Goal: Check status: Check status

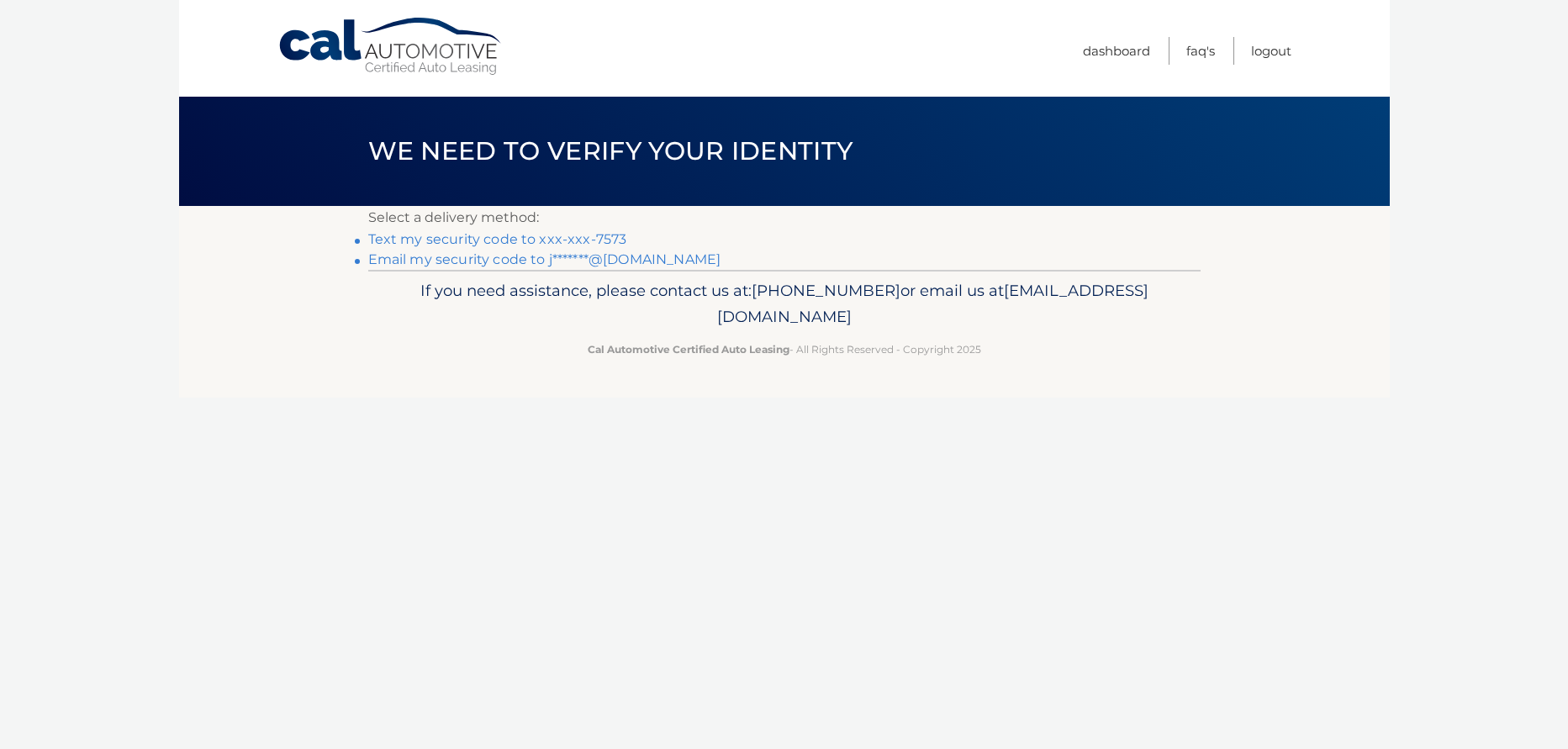
click at [501, 241] on link "Text my security code to xxx-xxx-7573" at bounding box center [497, 239] width 259 height 16
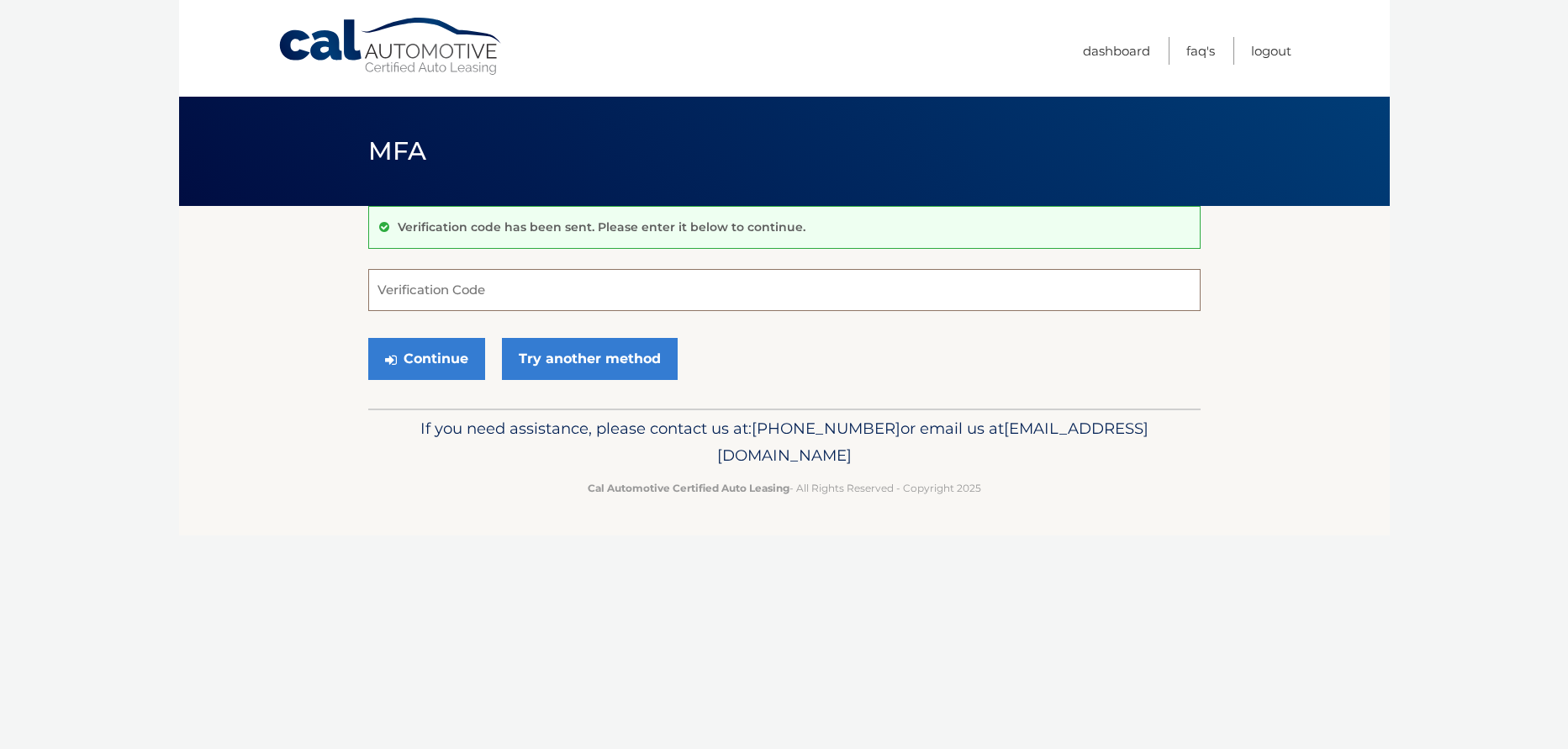
click at [478, 300] on input "Verification Code" at bounding box center [784, 290] width 832 height 42
type input "141463"
click at [444, 363] on button "Continue" at bounding box center [426, 359] width 117 height 42
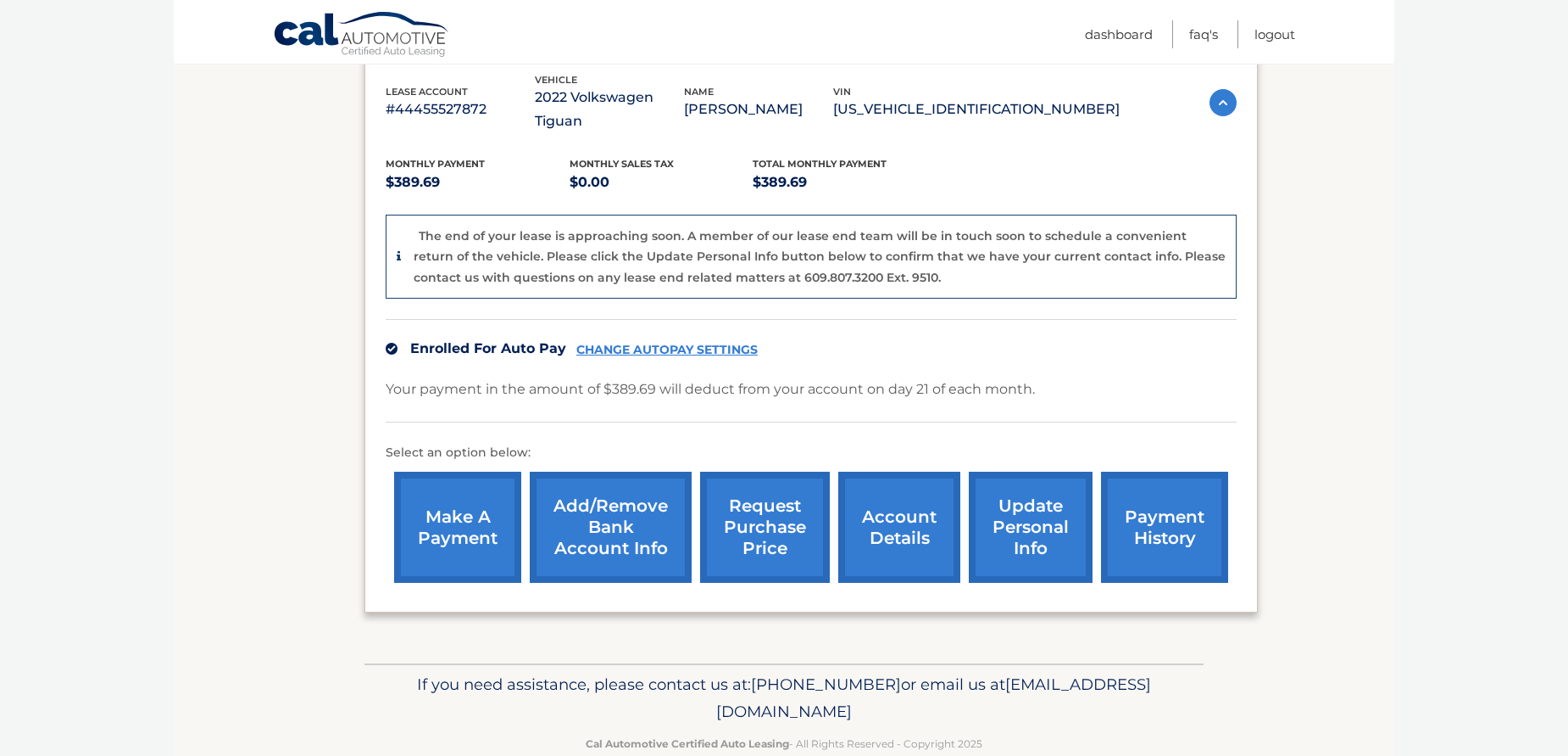
scroll to position [313, 0]
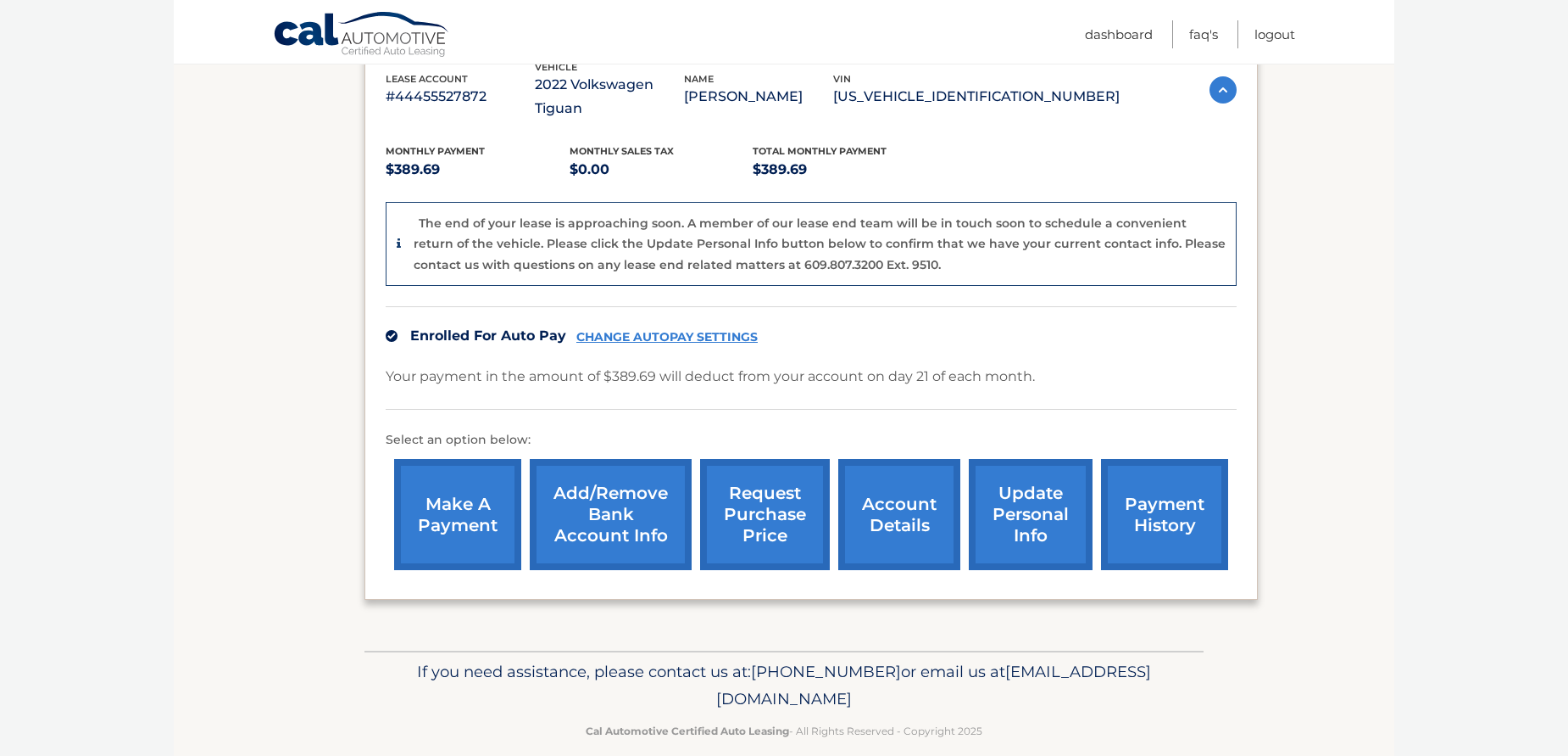
click at [910, 493] on link "account details" at bounding box center [899, 514] width 122 height 111
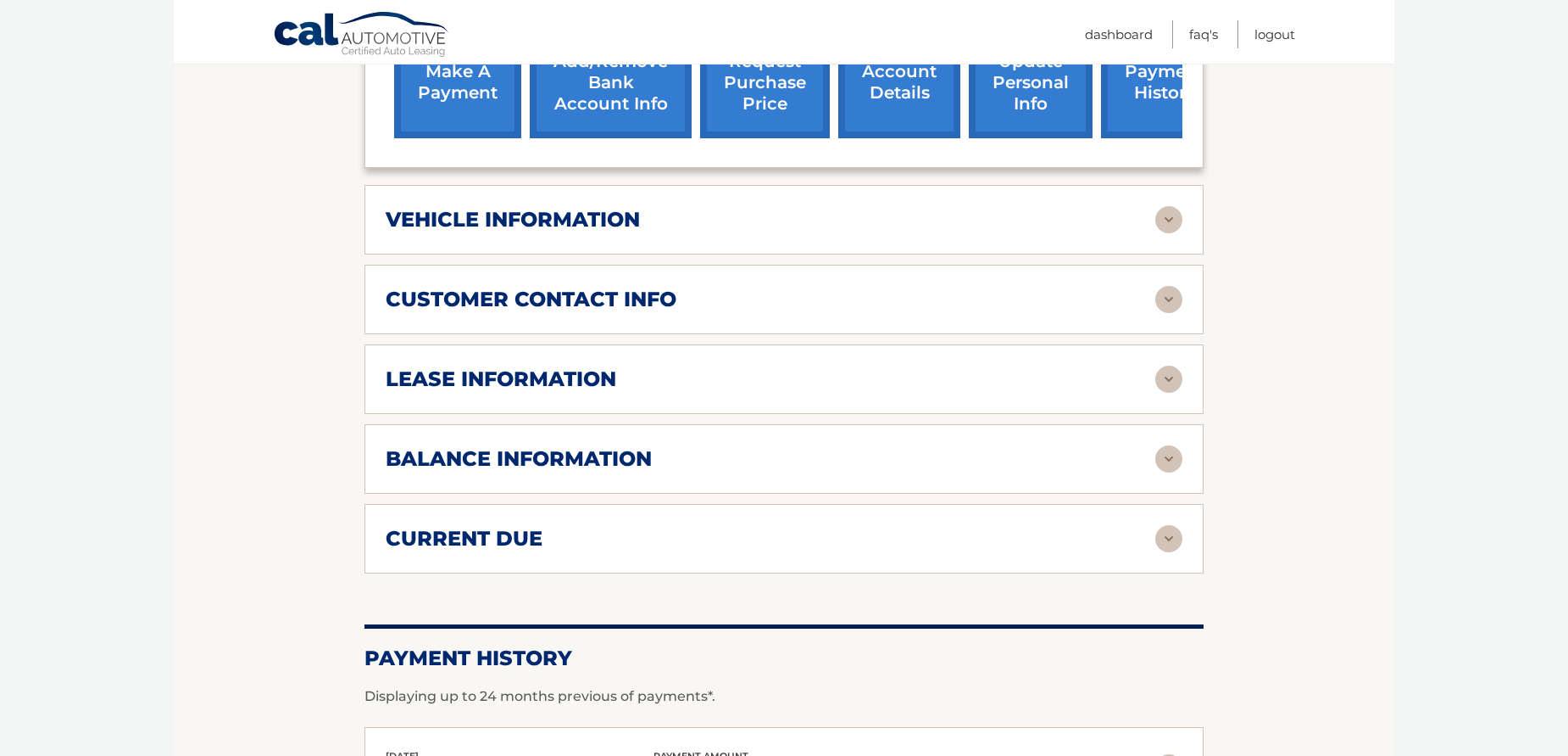
scroll to position [679, 0]
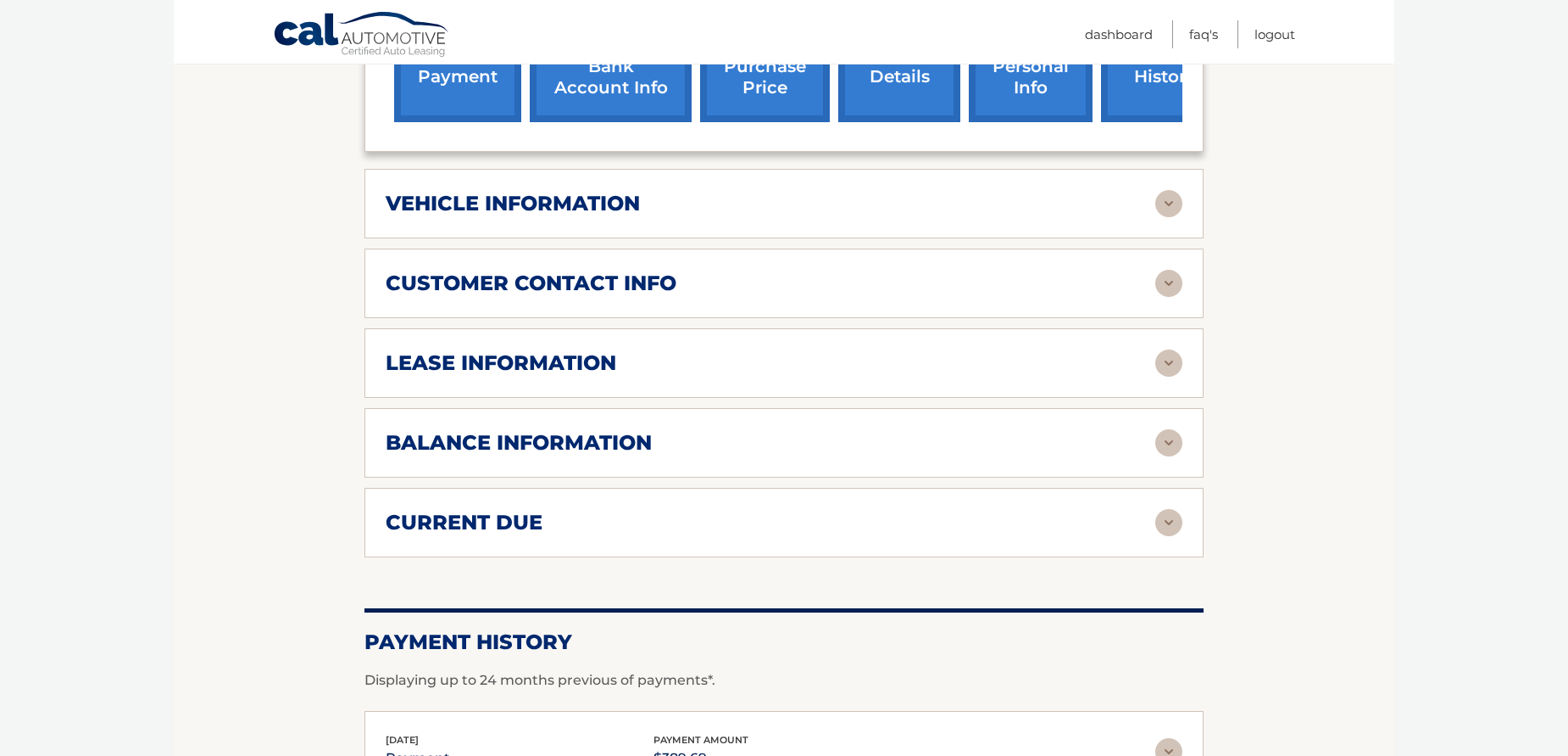
click at [1169, 367] on img at bounding box center [1168, 362] width 27 height 27
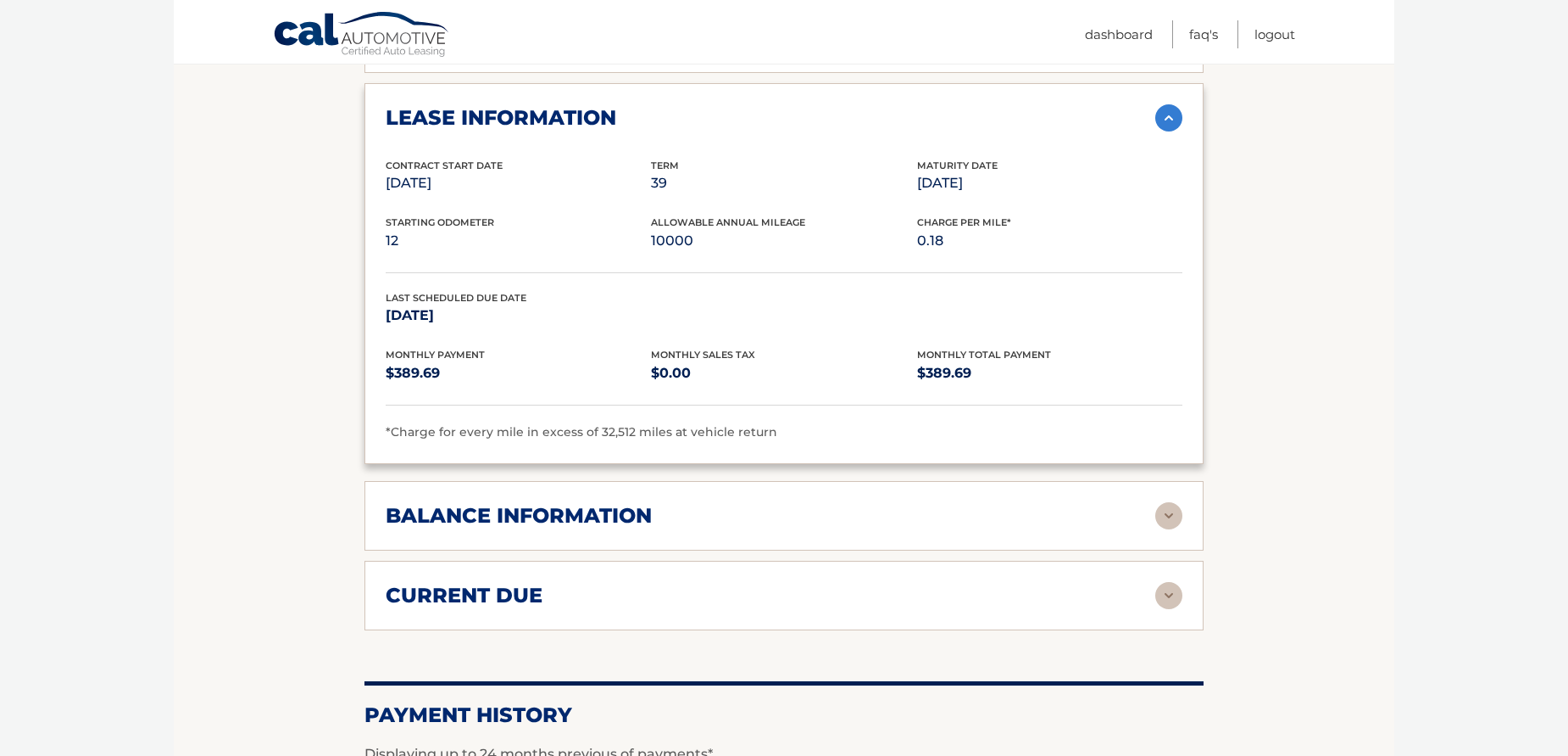
scroll to position [933, 0]
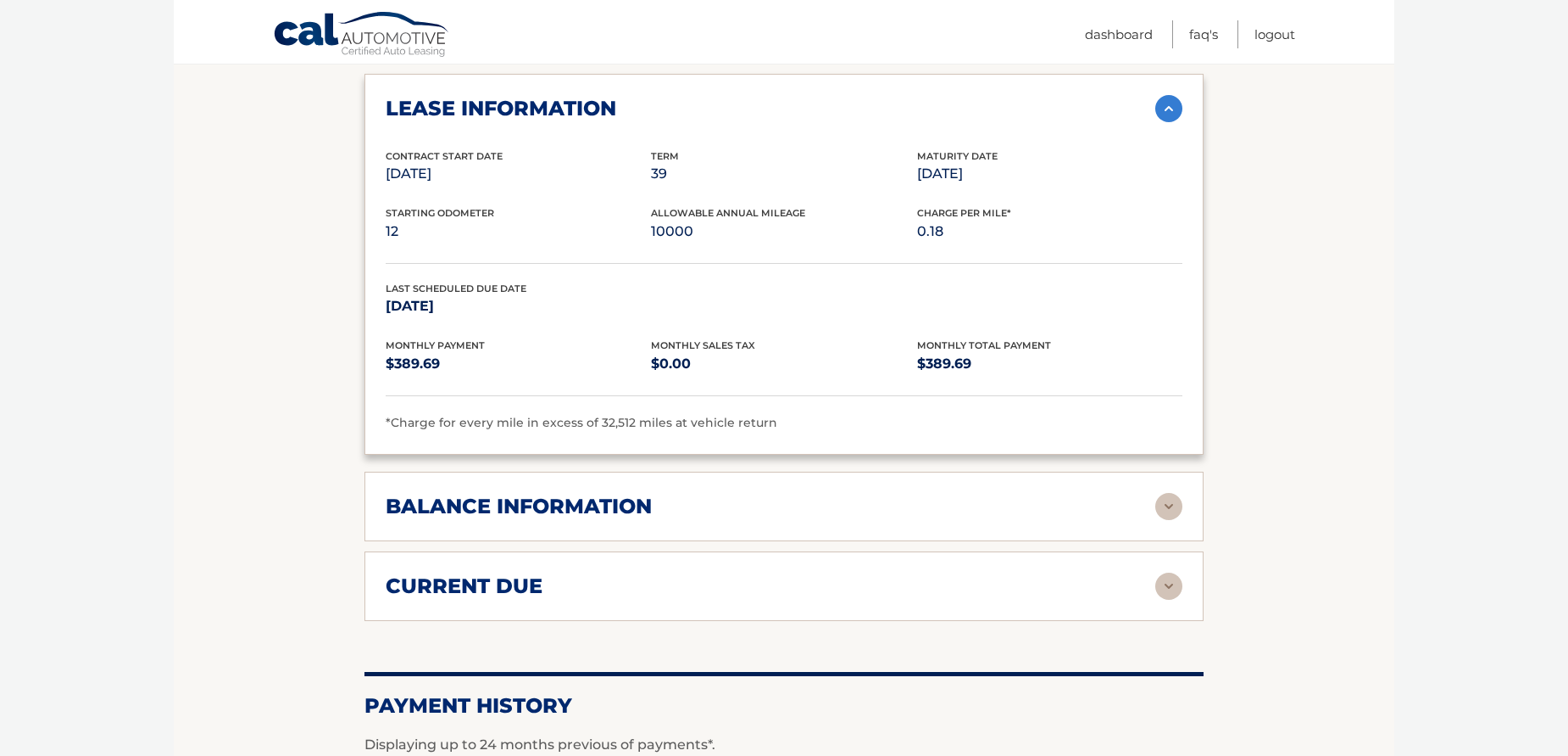
click at [1168, 584] on img at bounding box center [1168, 586] width 27 height 27
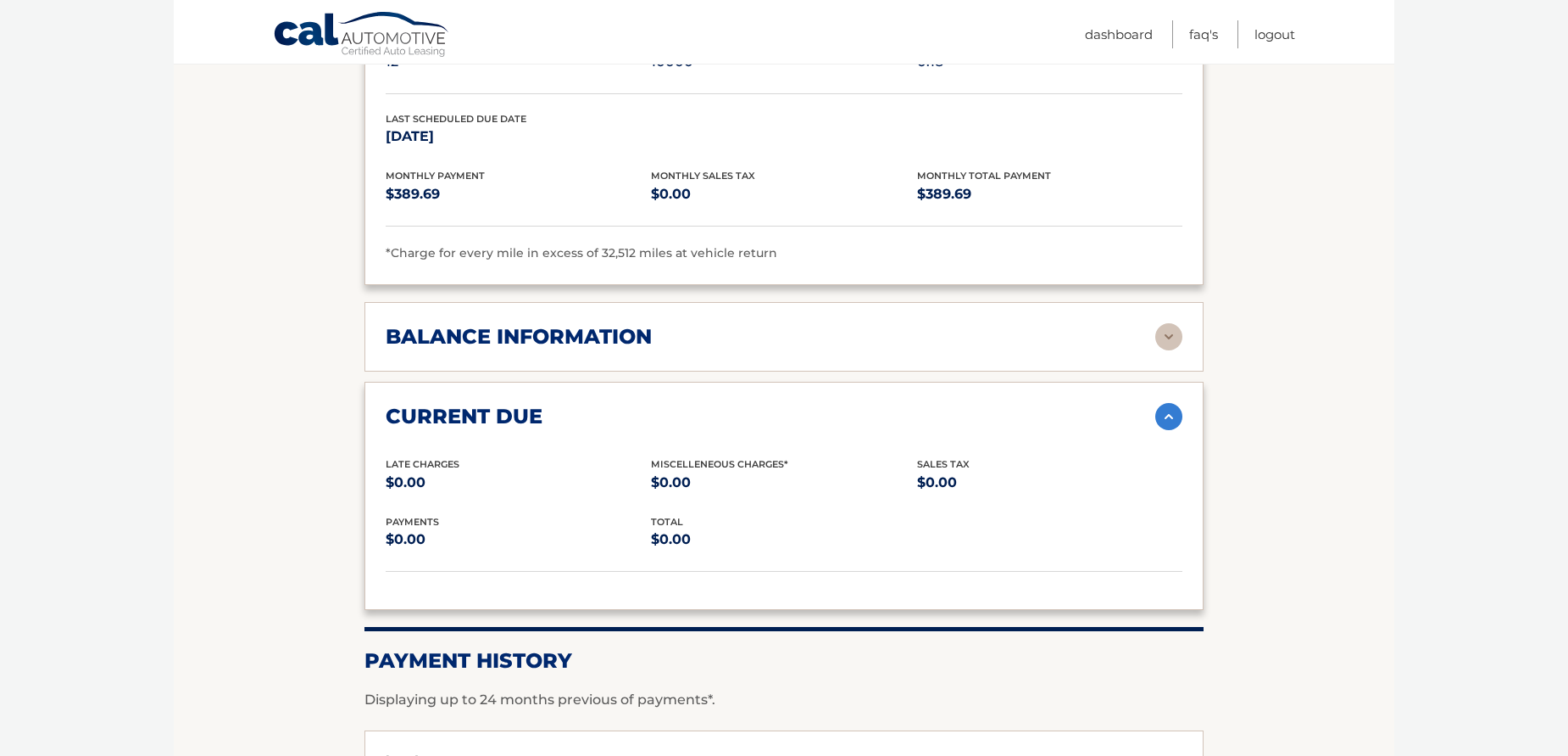
scroll to position [1188, 0]
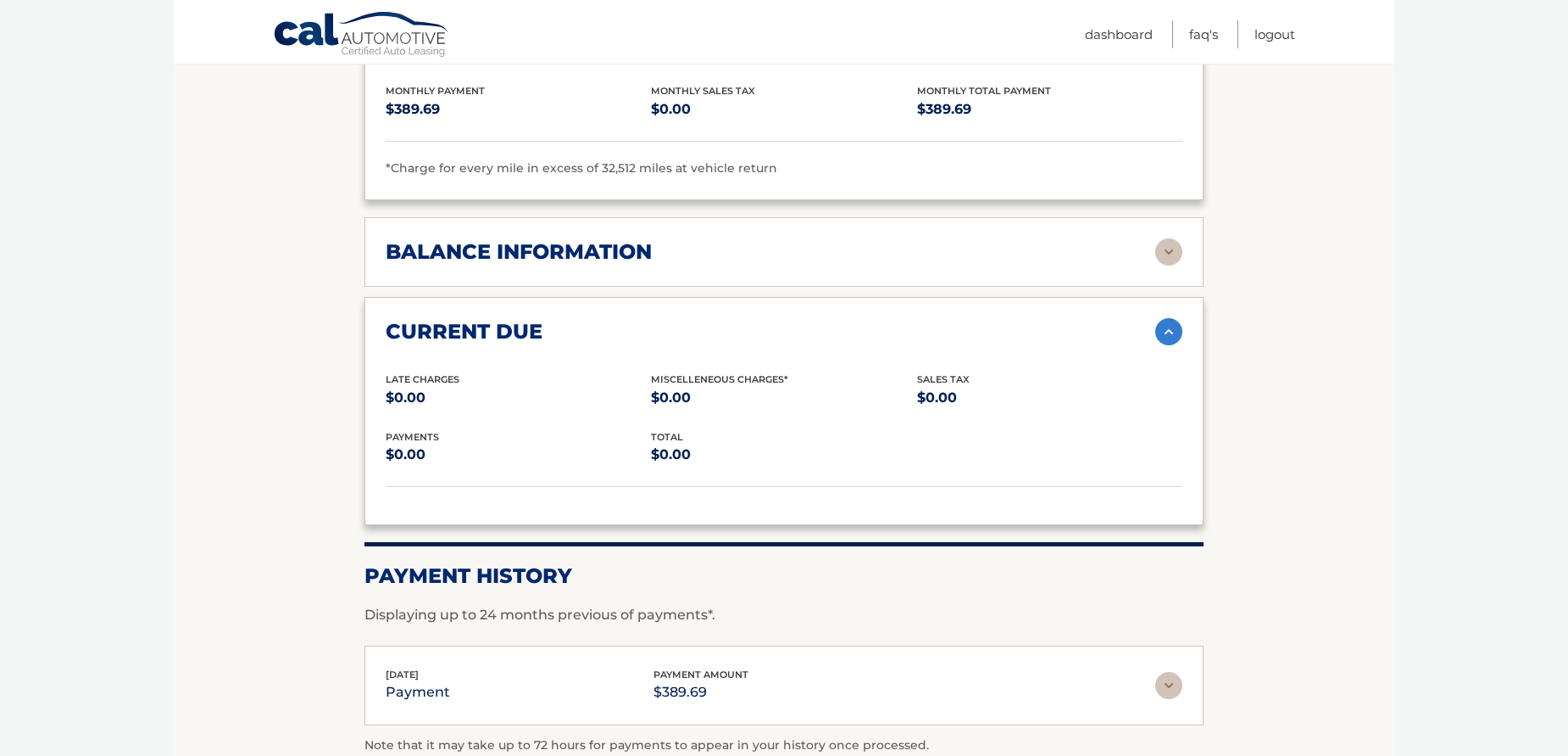
click at [1168, 253] on img at bounding box center [1168, 252] width 27 height 27
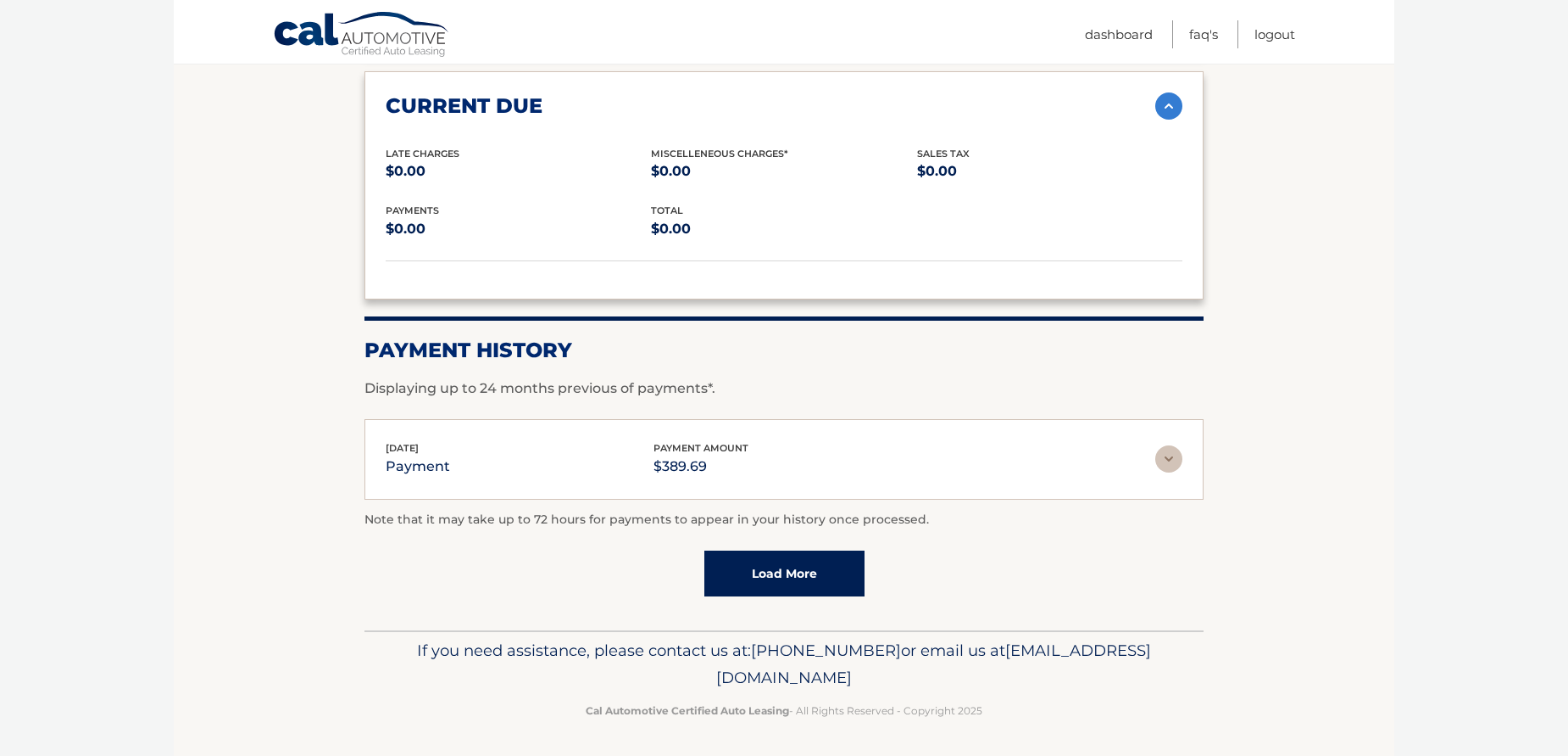
scroll to position [1621, 0]
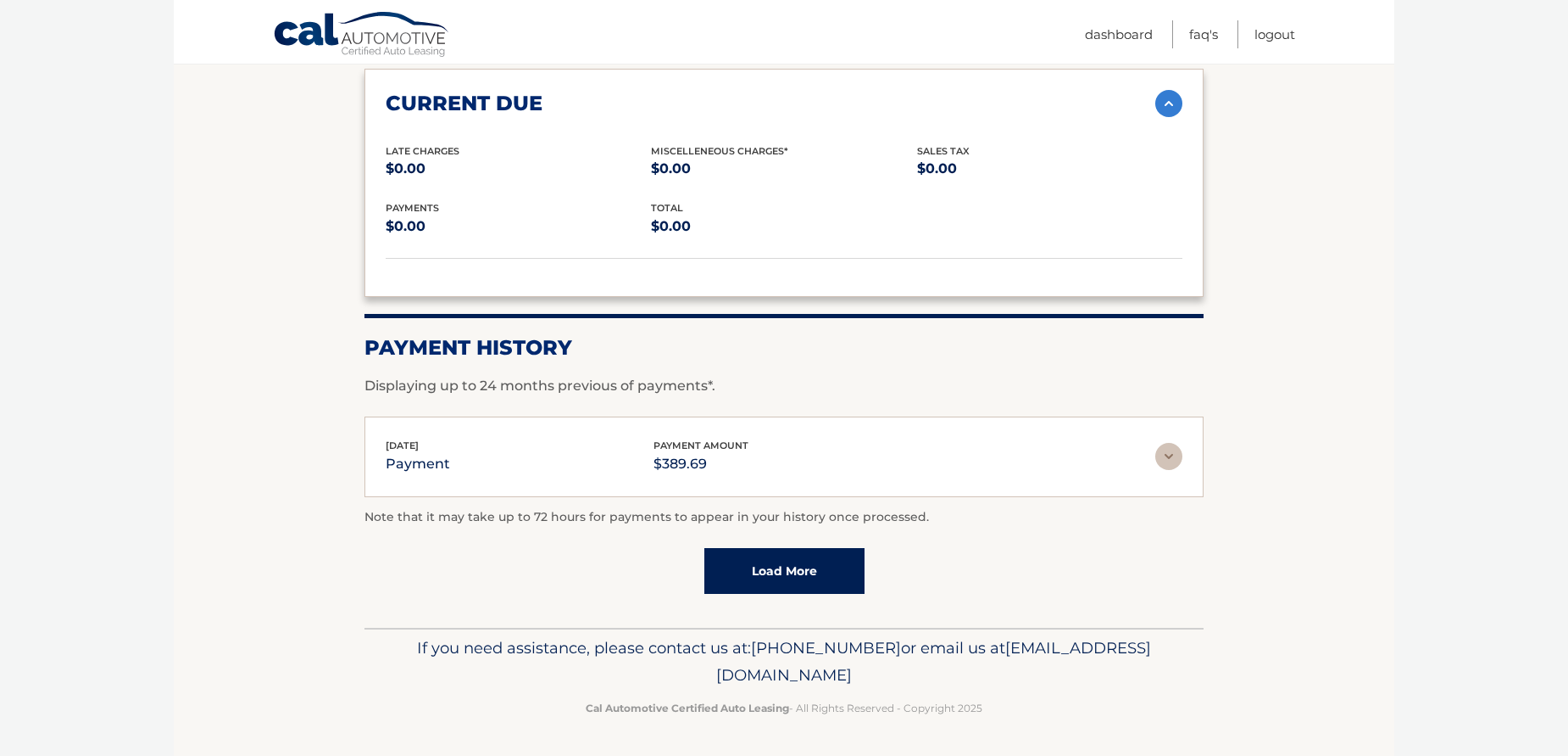
click at [834, 572] on link "Load More" at bounding box center [784, 571] width 160 height 46
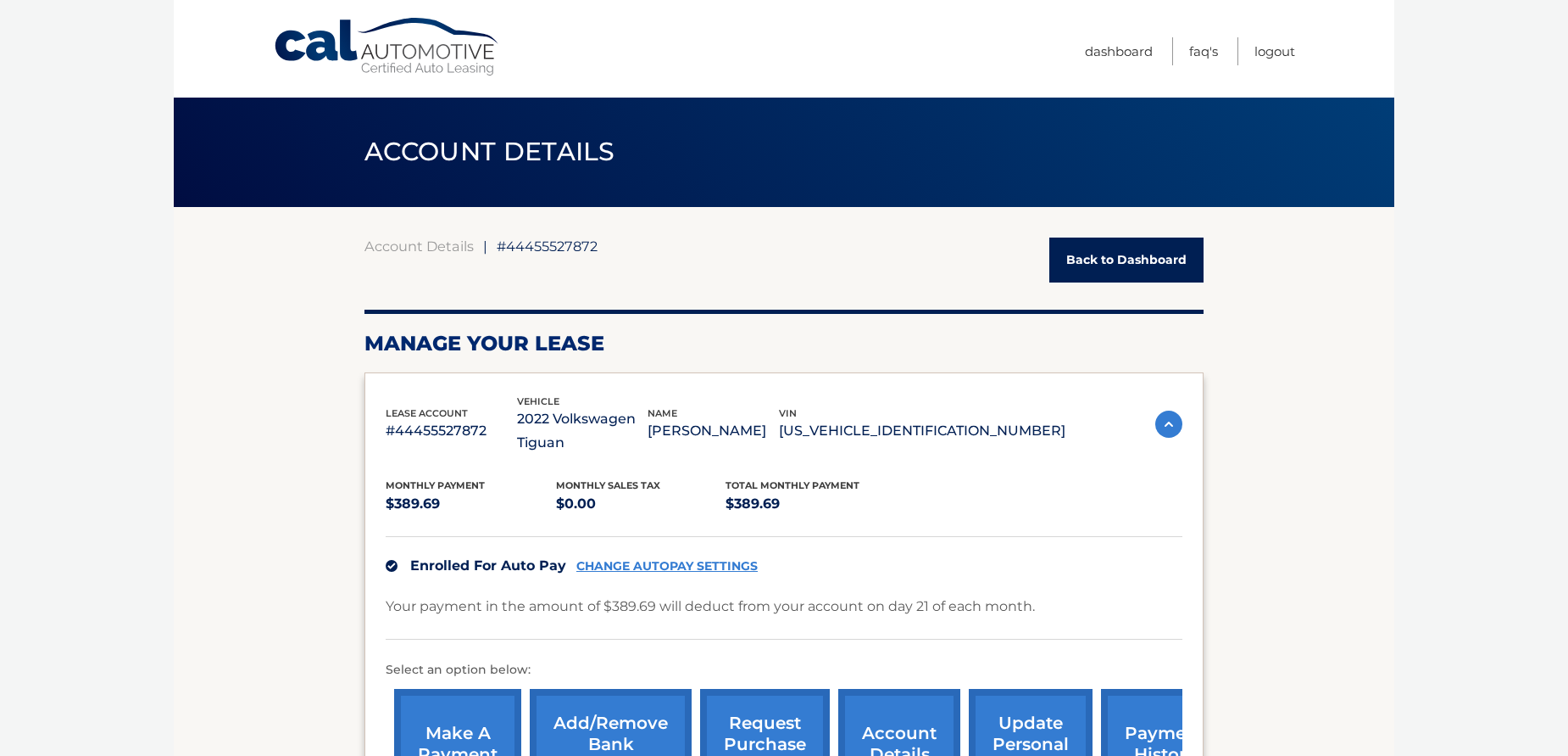
scroll to position [0, 0]
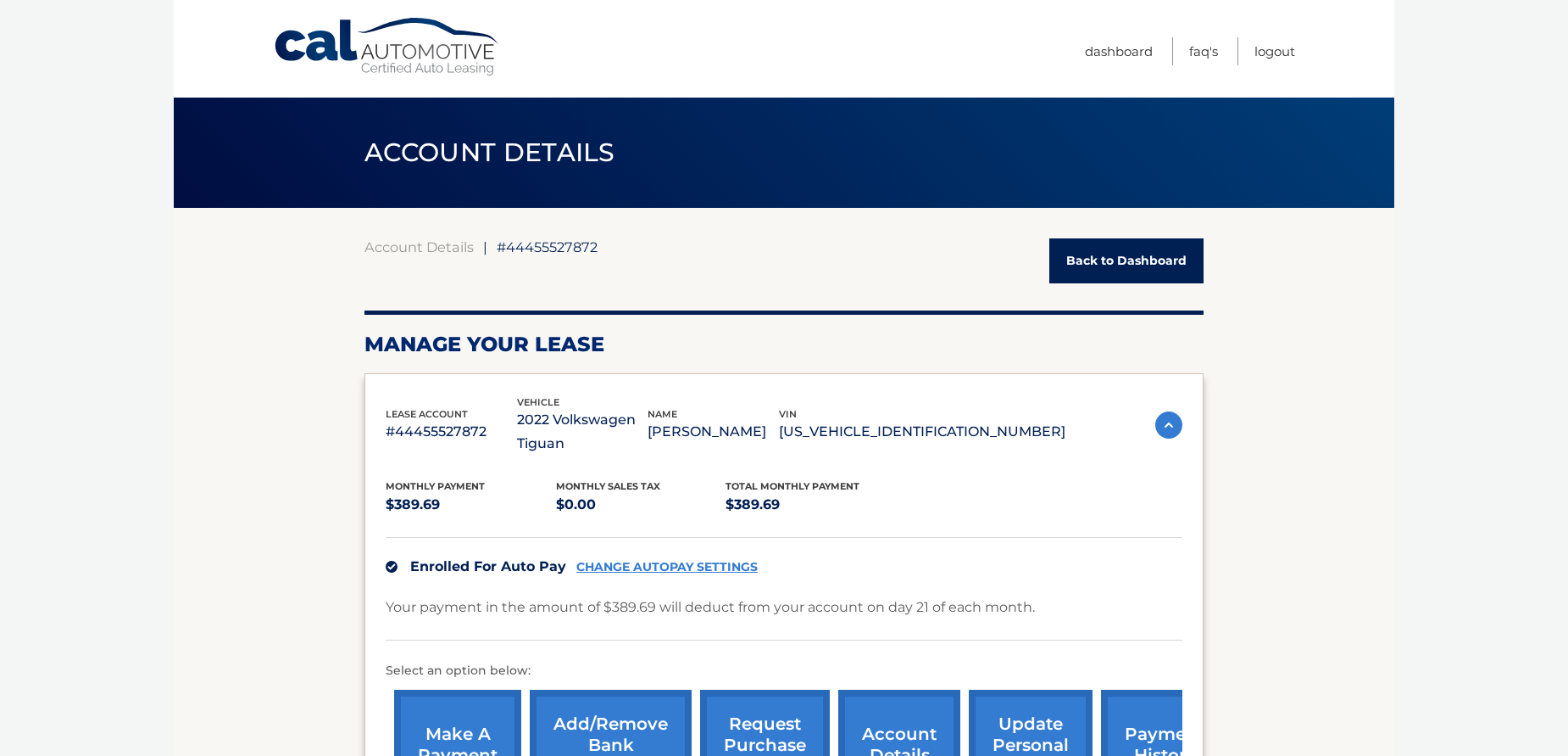
click at [1130, 263] on link "Back to Dashboard" at bounding box center [1127, 261] width 154 height 45
